Goal: Task Accomplishment & Management: Complete application form

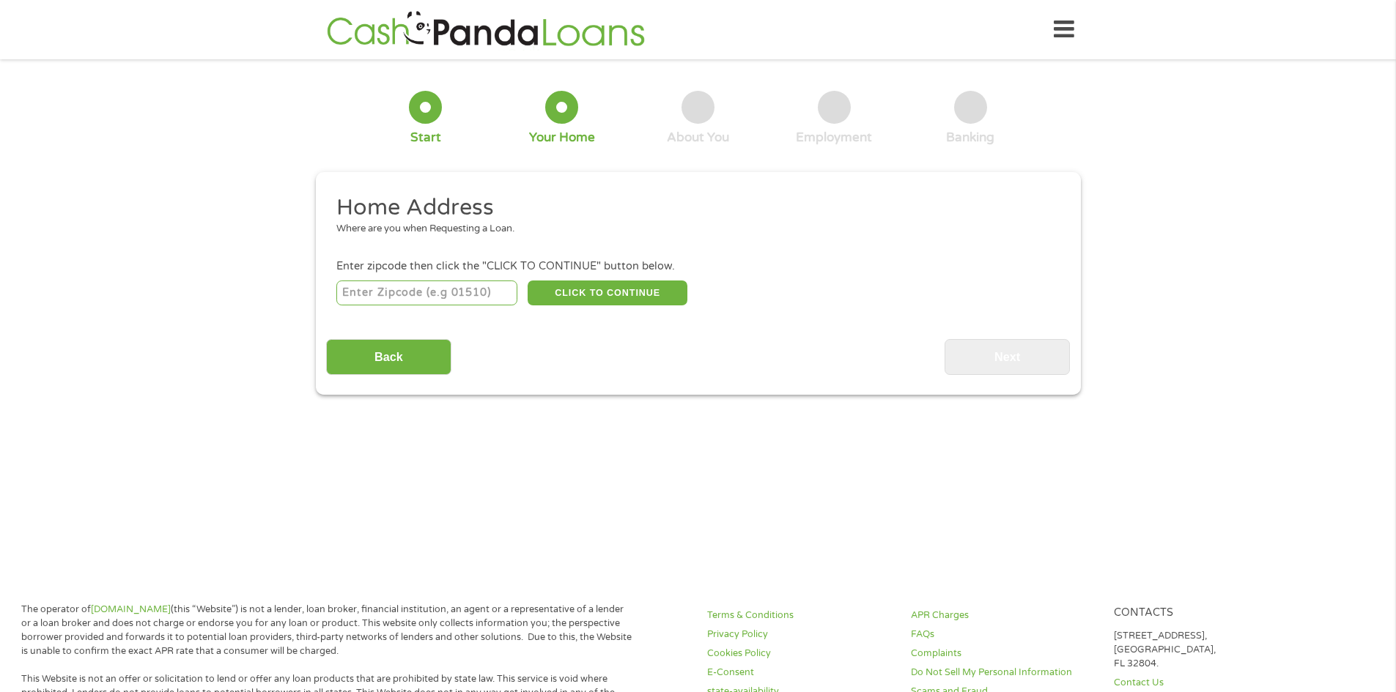
click at [396, 300] on input "number" at bounding box center [426, 293] width 181 height 25
type input "85203"
click at [566, 299] on button "CLICK TO CONTINUE" at bounding box center [608, 293] width 160 height 25
type input "85203"
type input "Mesa"
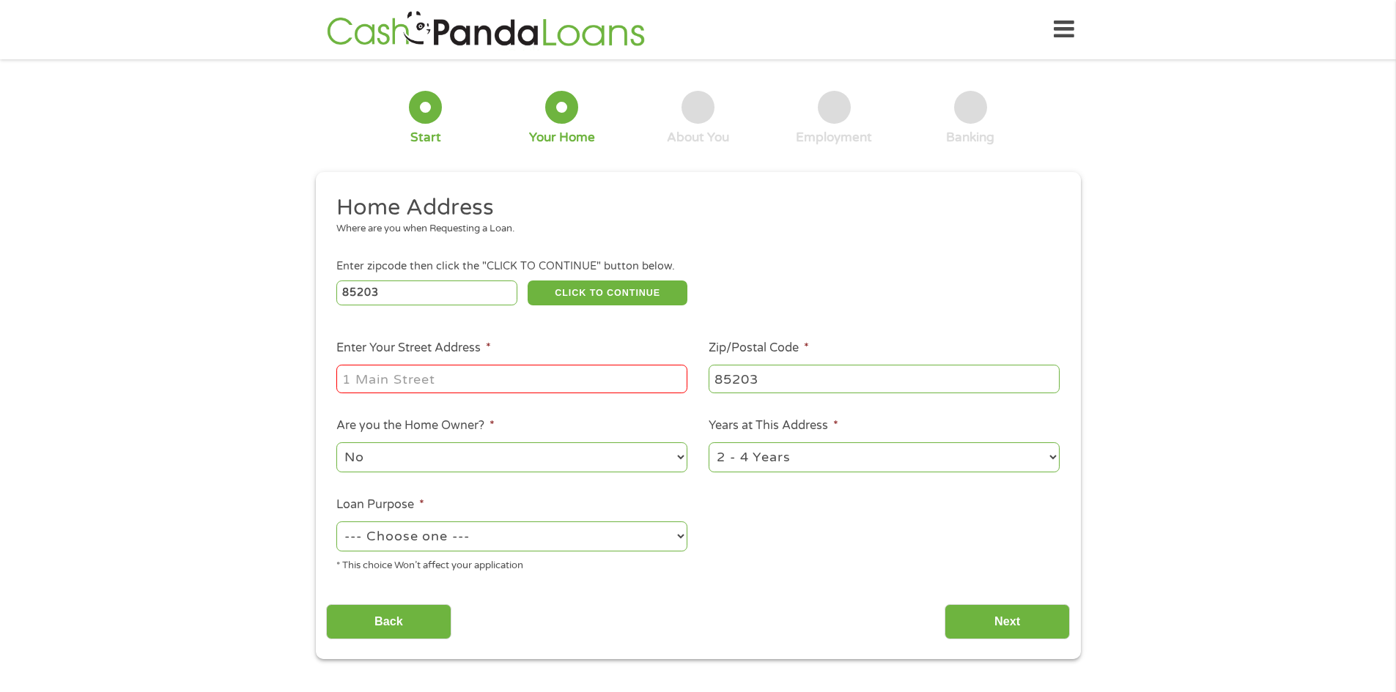
click at [481, 366] on input "Enter Your Street Address *" at bounding box center [511, 379] width 351 height 28
type input "[STREET_ADDRESS][PERSON_NAME]"
click at [679, 453] on select "No Yes" at bounding box center [511, 458] width 351 height 30
select select "yes"
click at [336, 443] on select "No Yes" at bounding box center [511, 458] width 351 height 30
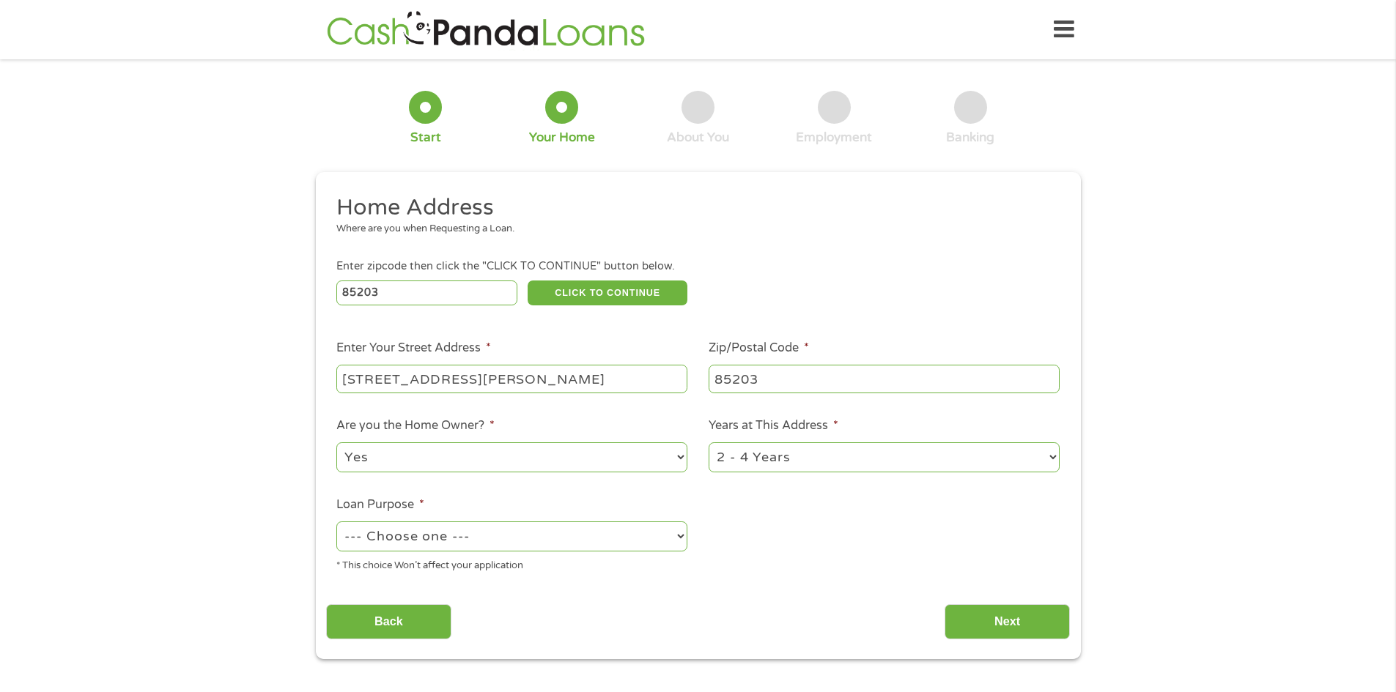
click at [1047, 455] on select "1 Year or less 1 - 2 Years 2 - 4 Years Over 4 Years" at bounding box center [884, 458] width 351 height 30
select select "60months"
click at [709, 443] on select "1 Year or less 1 - 2 Years 2 - 4 Years Over 4 Years" at bounding box center [884, 458] width 351 height 30
click at [680, 533] on select "--- Choose one --- Pay Bills Debt Consolidation Home Improvement Major Purchase…" at bounding box center [511, 537] width 351 height 30
select select "debtconsolidation"
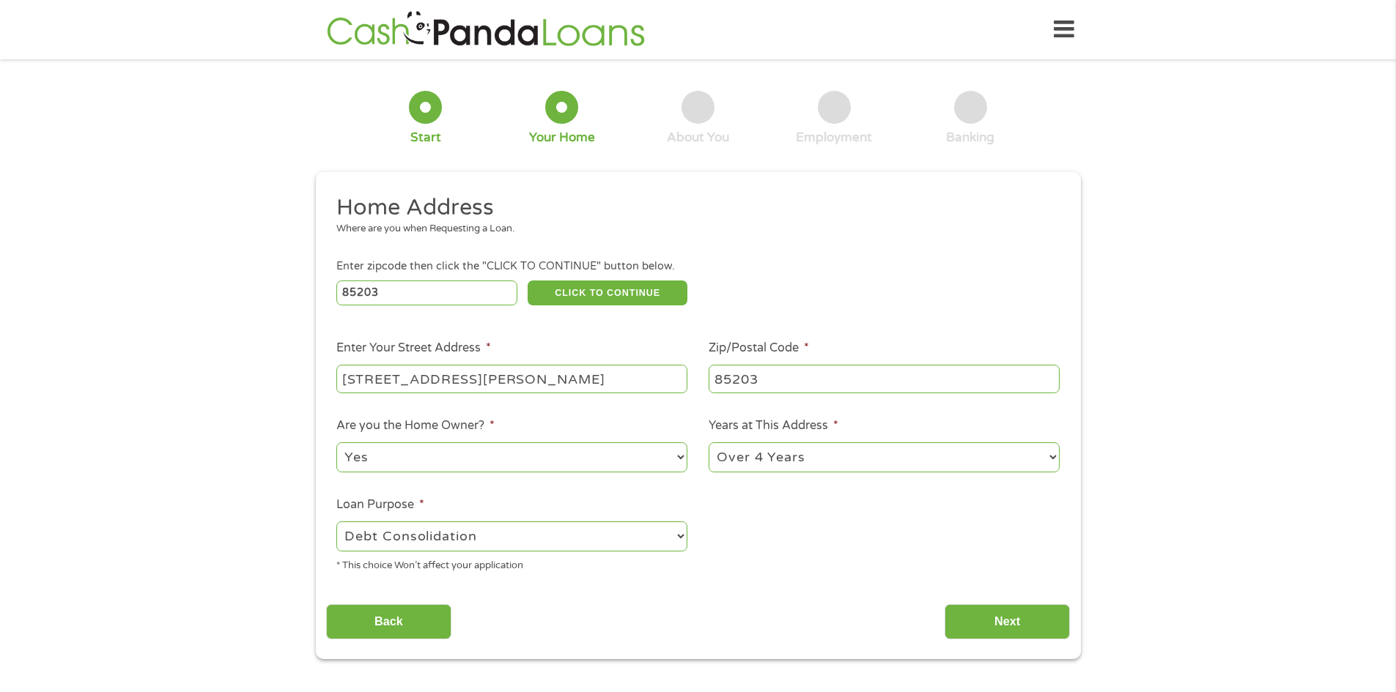
click at [336, 522] on select "--- Choose one --- Pay Bills Debt Consolidation Home Improvement Major Purchase…" at bounding box center [511, 537] width 351 height 30
click at [1000, 626] on input "Next" at bounding box center [1007, 623] width 125 height 36
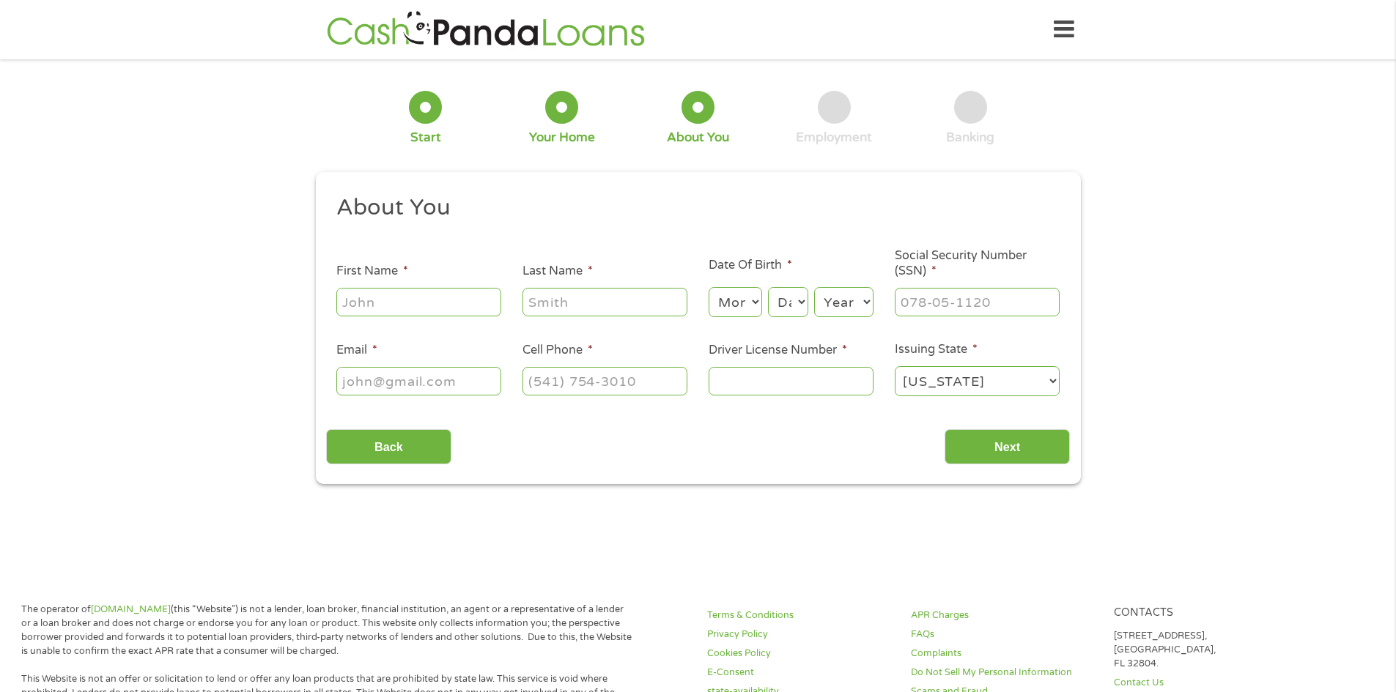
click at [407, 301] on input "First Name *" at bounding box center [418, 302] width 165 height 28
type input "[PERSON_NAME]"
type input "[EMAIL_ADDRESS][DOMAIN_NAME]"
type input "[PHONE_NUMBER]"
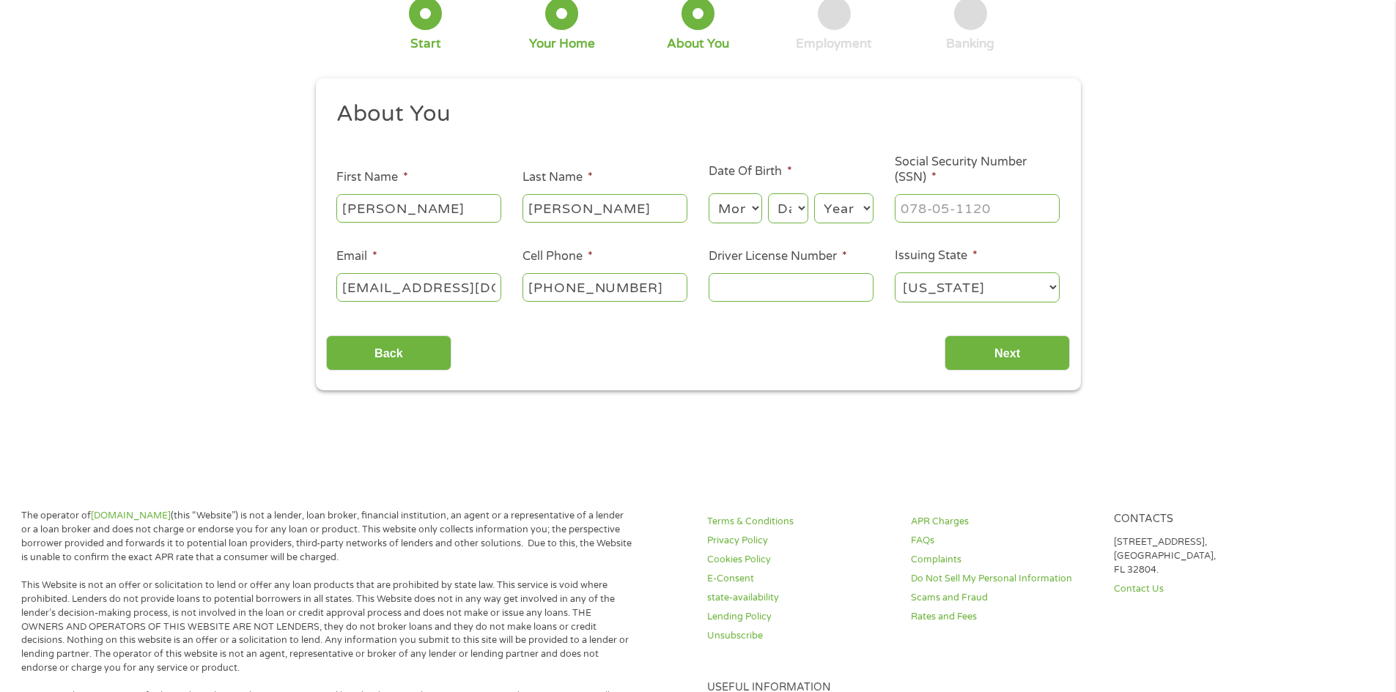
scroll to position [73, 0]
